Goal: Information Seeking & Learning: Learn about a topic

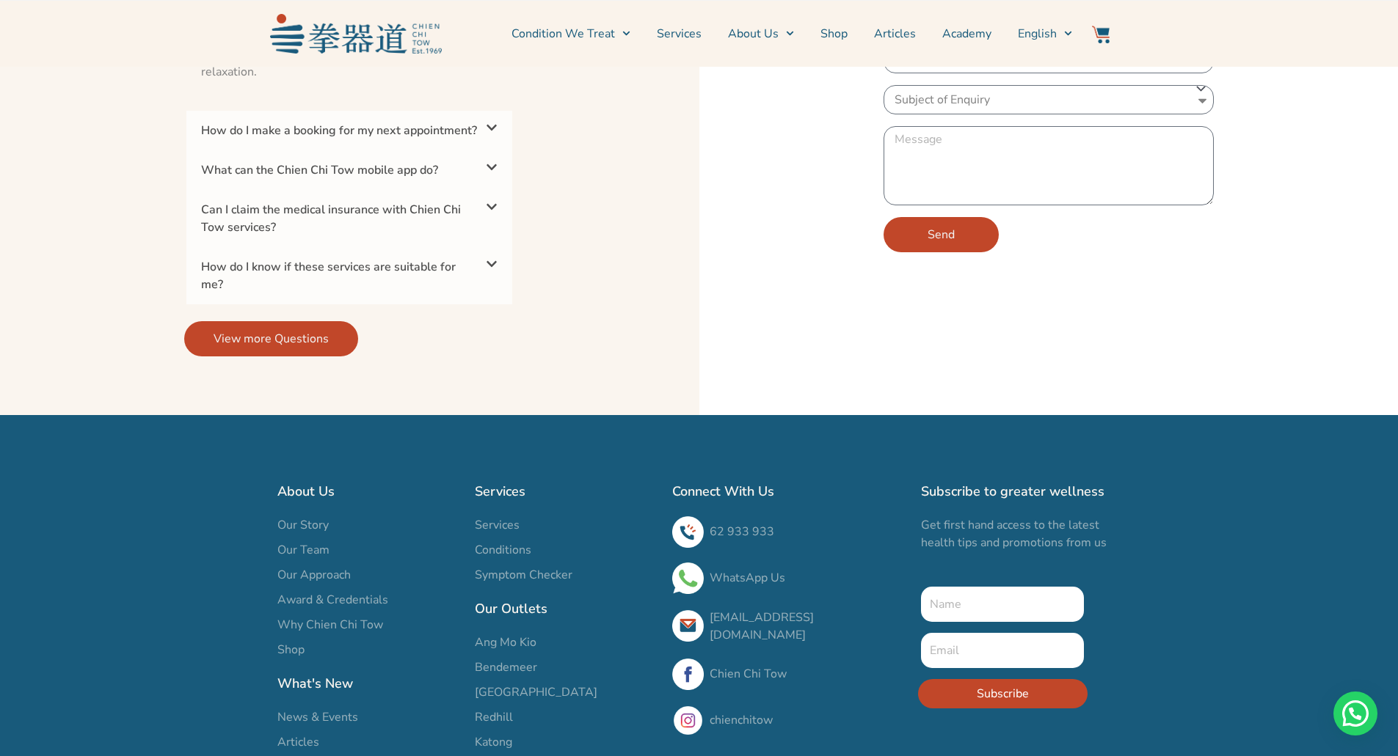
scroll to position [3679, 0]
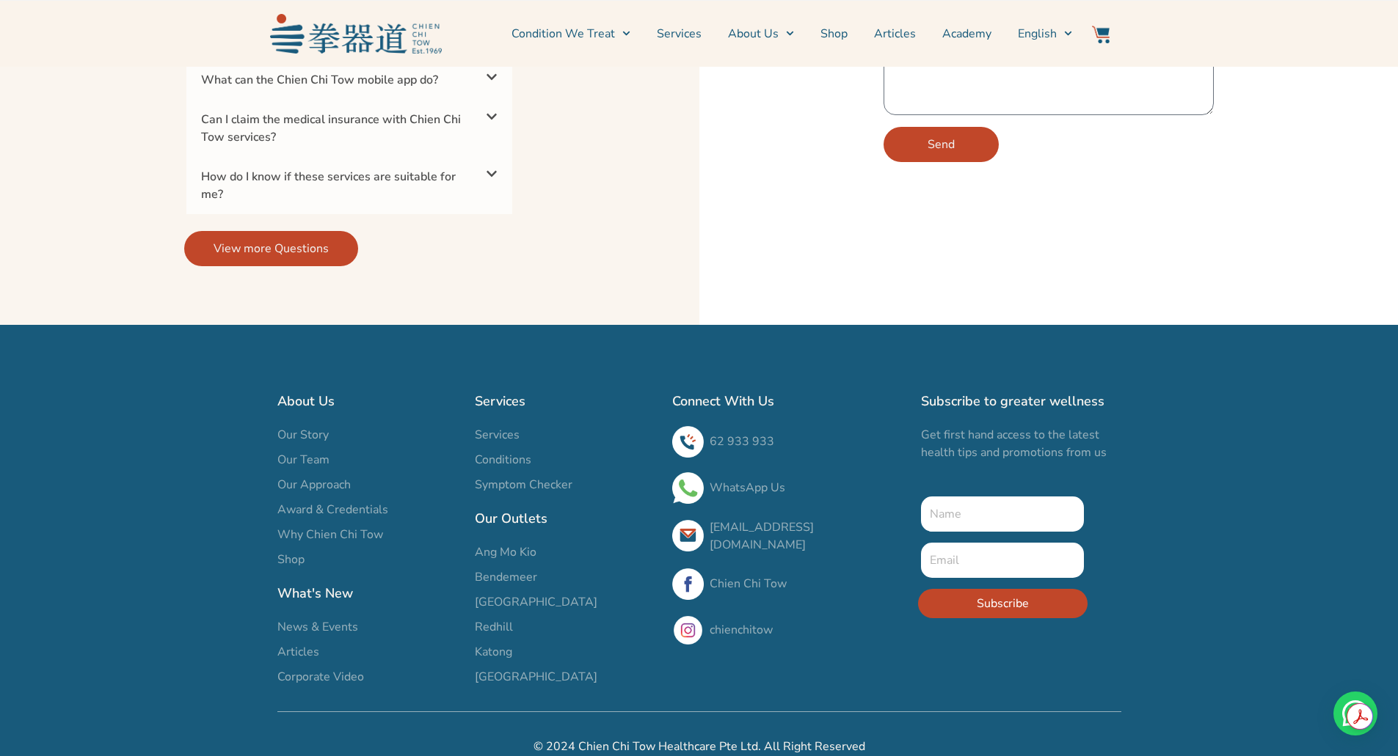
click at [363, 526] on span "Why Chien Chi Tow" at bounding box center [330, 535] width 106 height 18
click at [364, 526] on span "Why Chien Chi Tow" at bounding box center [330, 535] width 106 height 18
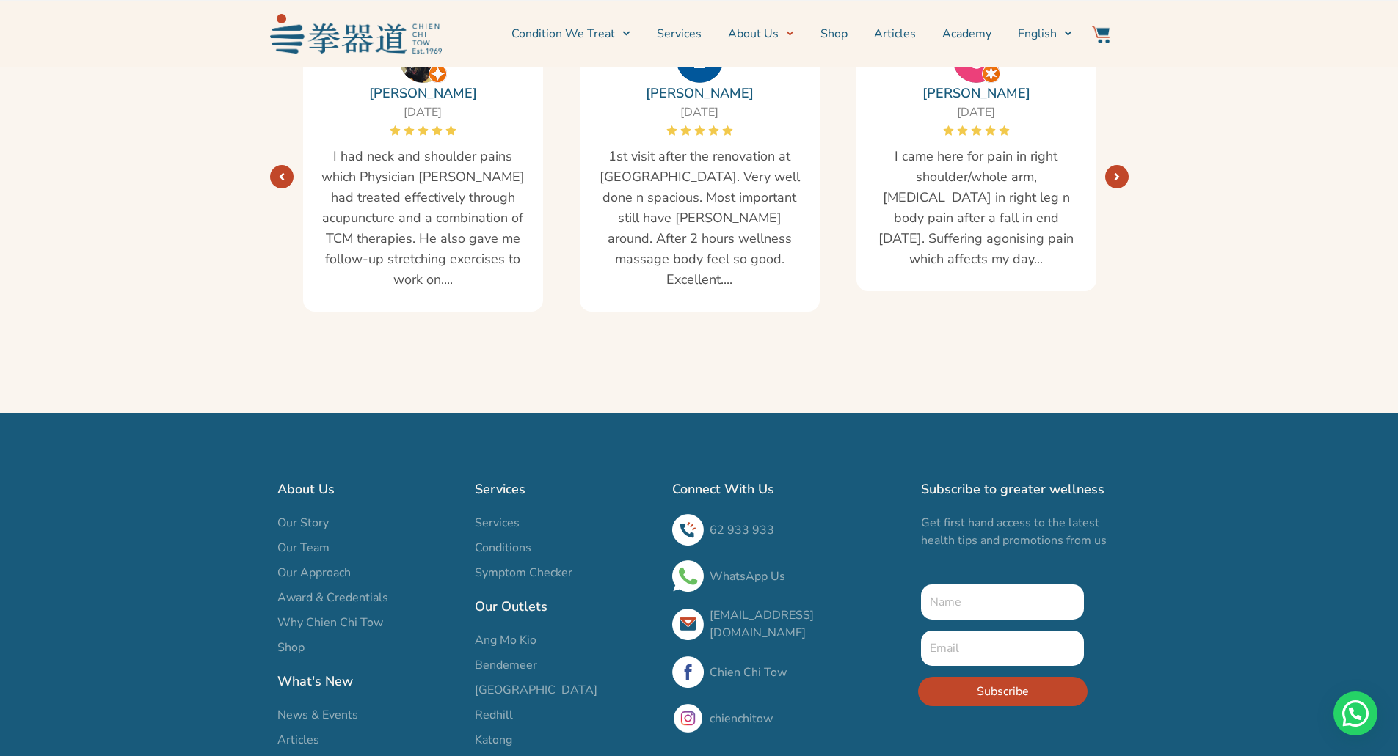
scroll to position [2645, 0]
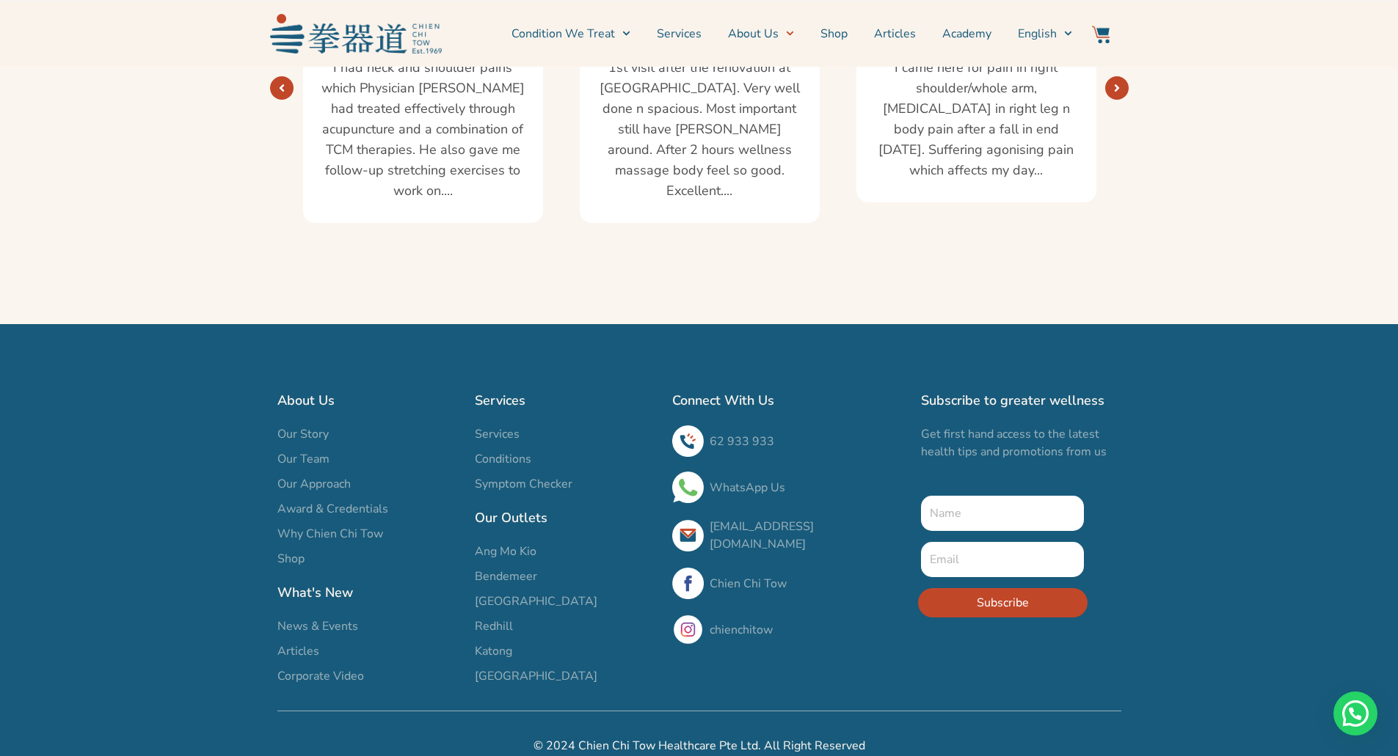
click at [512, 426] on span "Services" at bounding box center [497, 435] width 45 height 18
